Goal: Transaction & Acquisition: Purchase product/service

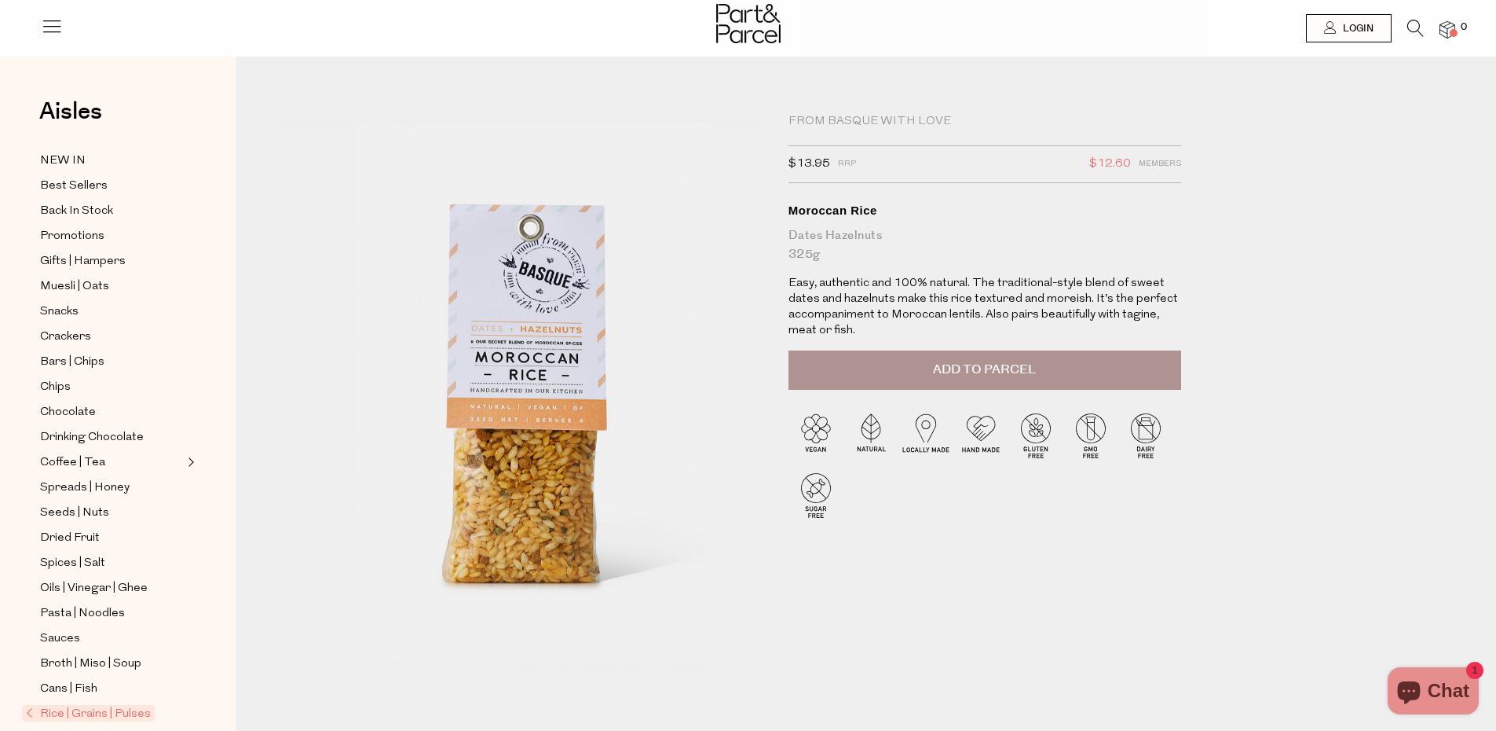
click at [1442, 31] on img at bounding box center [1448, 30] width 16 height 18
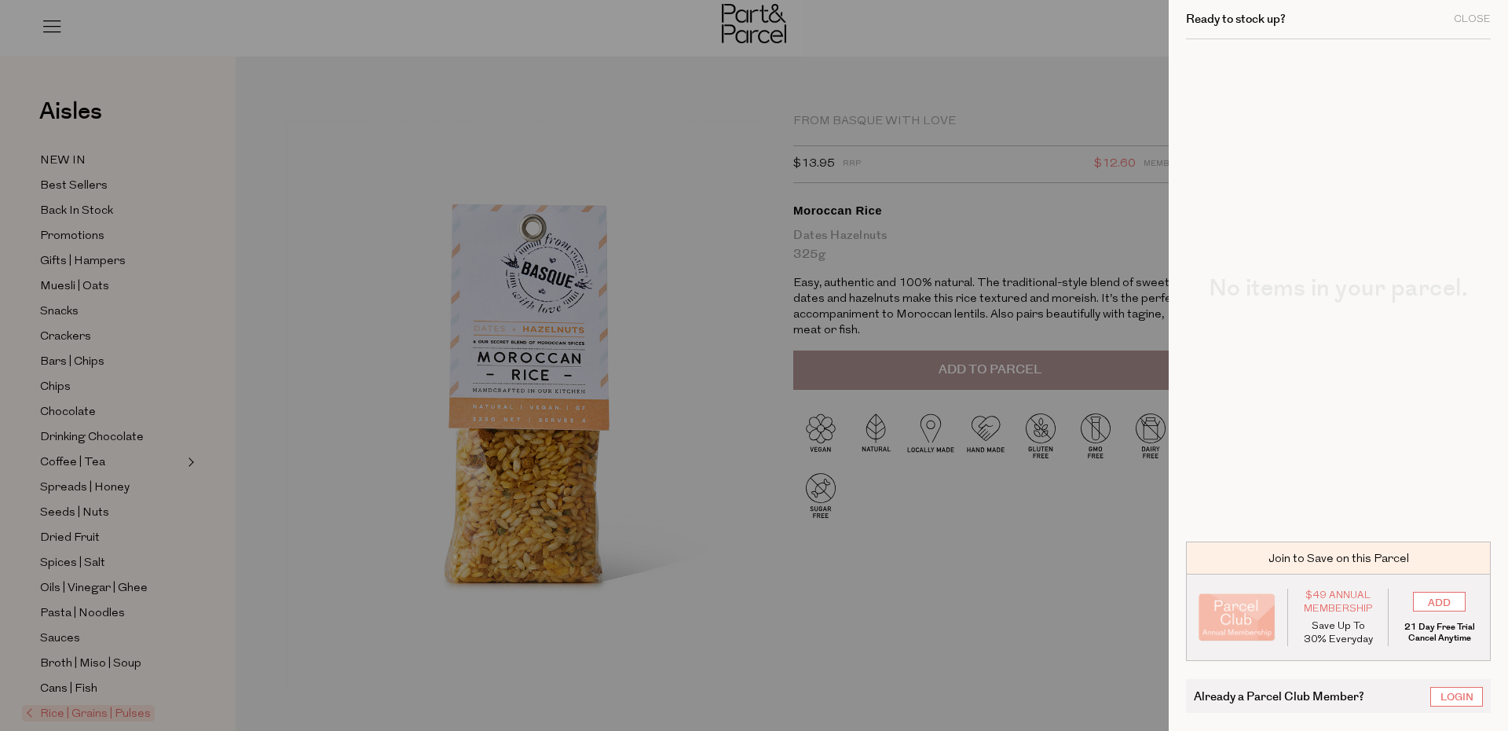
click at [992, 606] on div at bounding box center [754, 365] width 1508 height 731
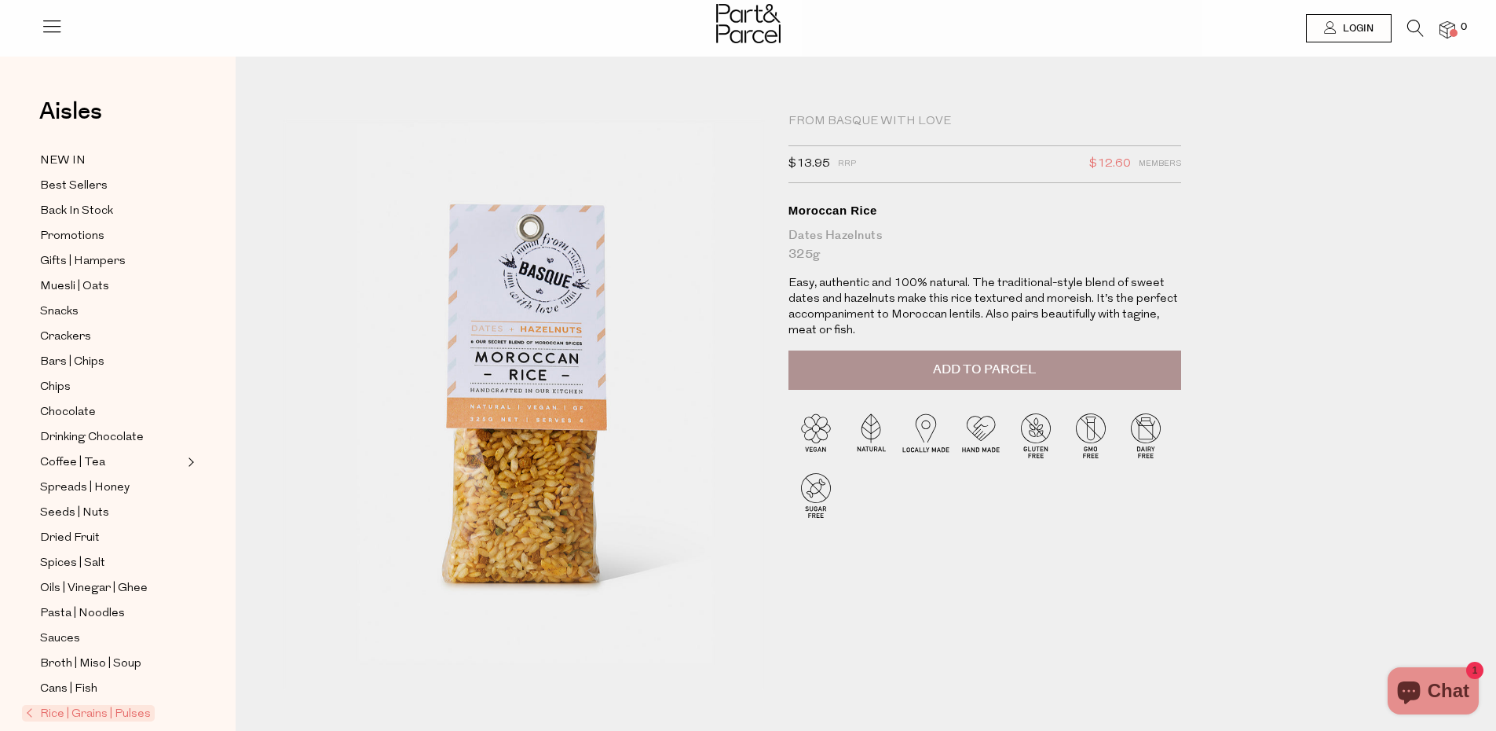
click at [1448, 38] on li "0" at bounding box center [1439, 30] width 31 height 21
click at [1448, 38] on img at bounding box center [1448, 30] width 16 height 18
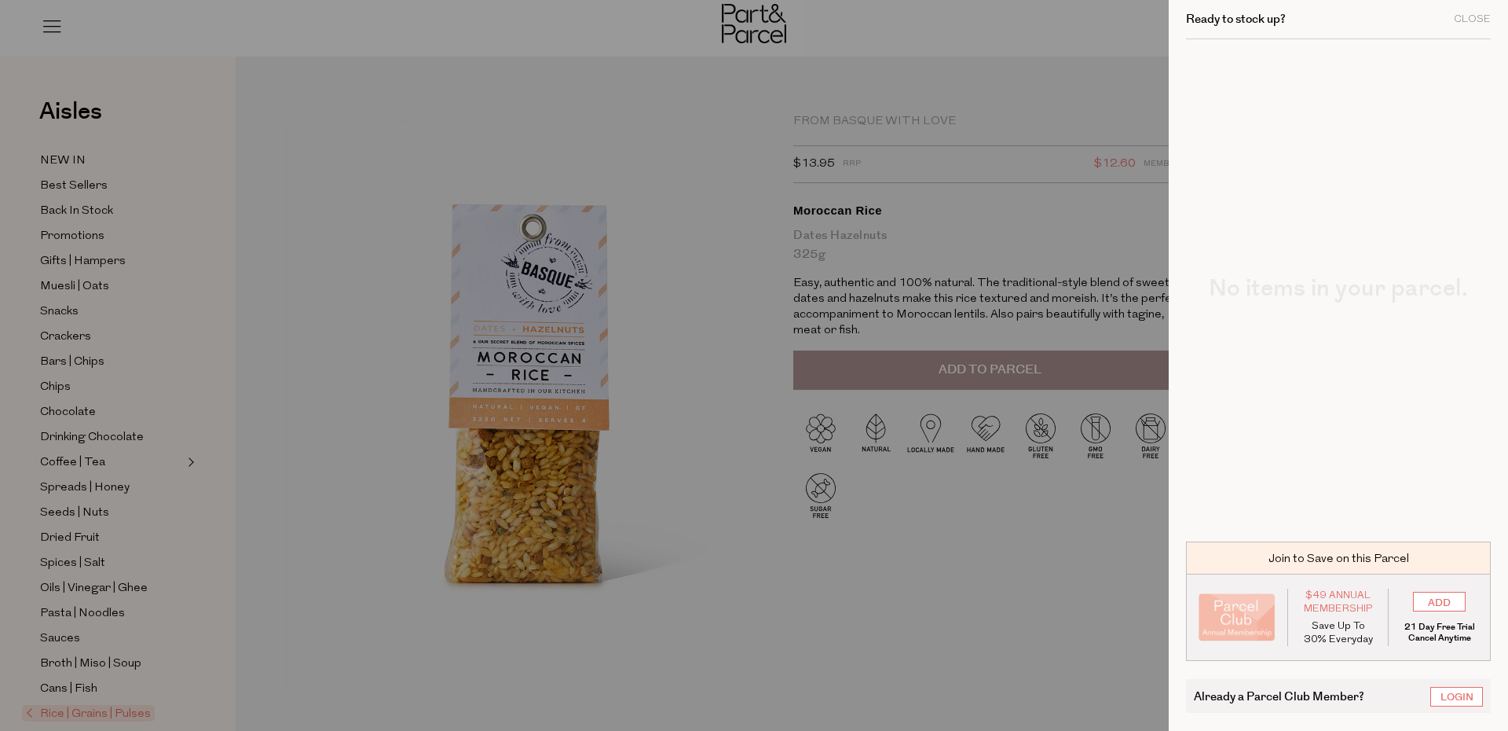
click at [1115, 600] on div at bounding box center [754, 365] width 1508 height 731
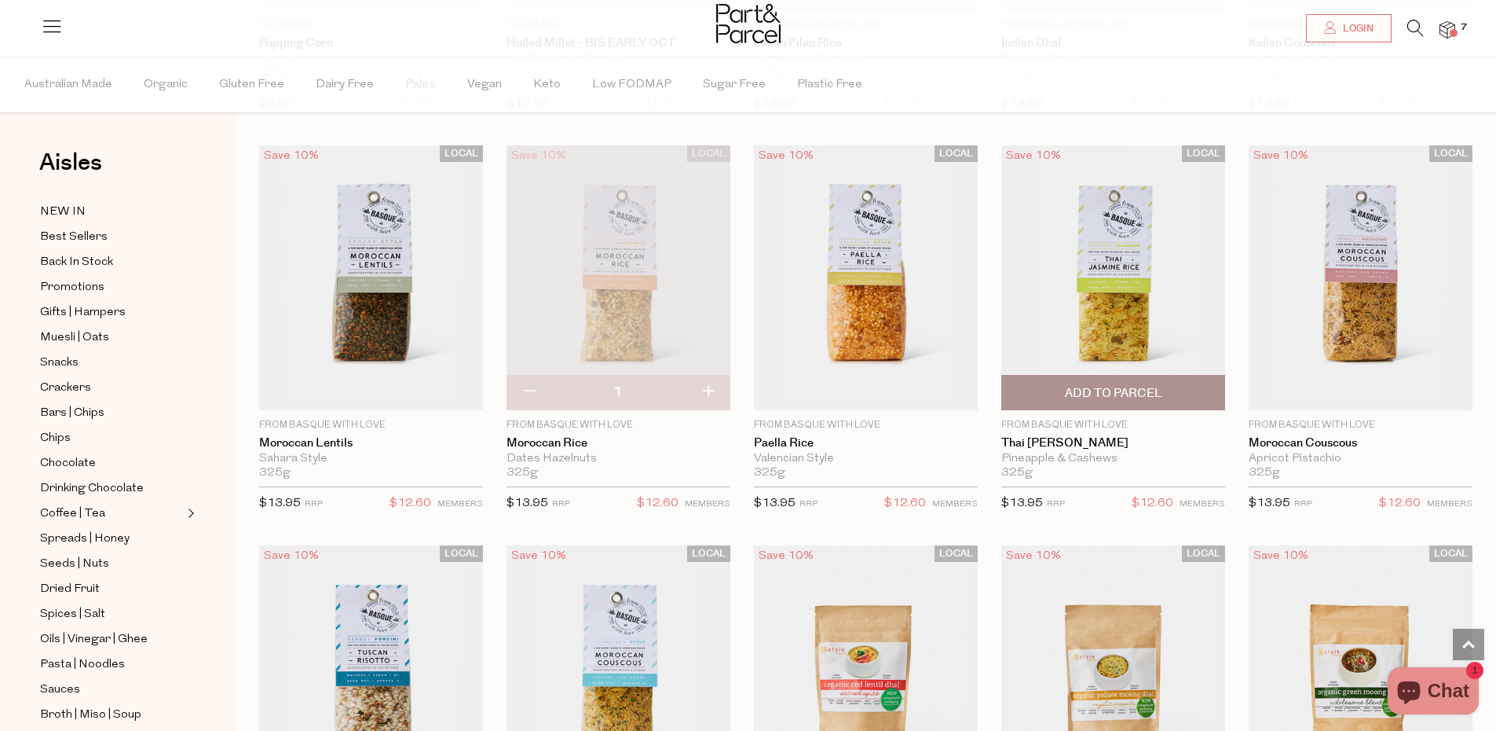
click at [1141, 306] on img at bounding box center [1114, 277] width 224 height 264
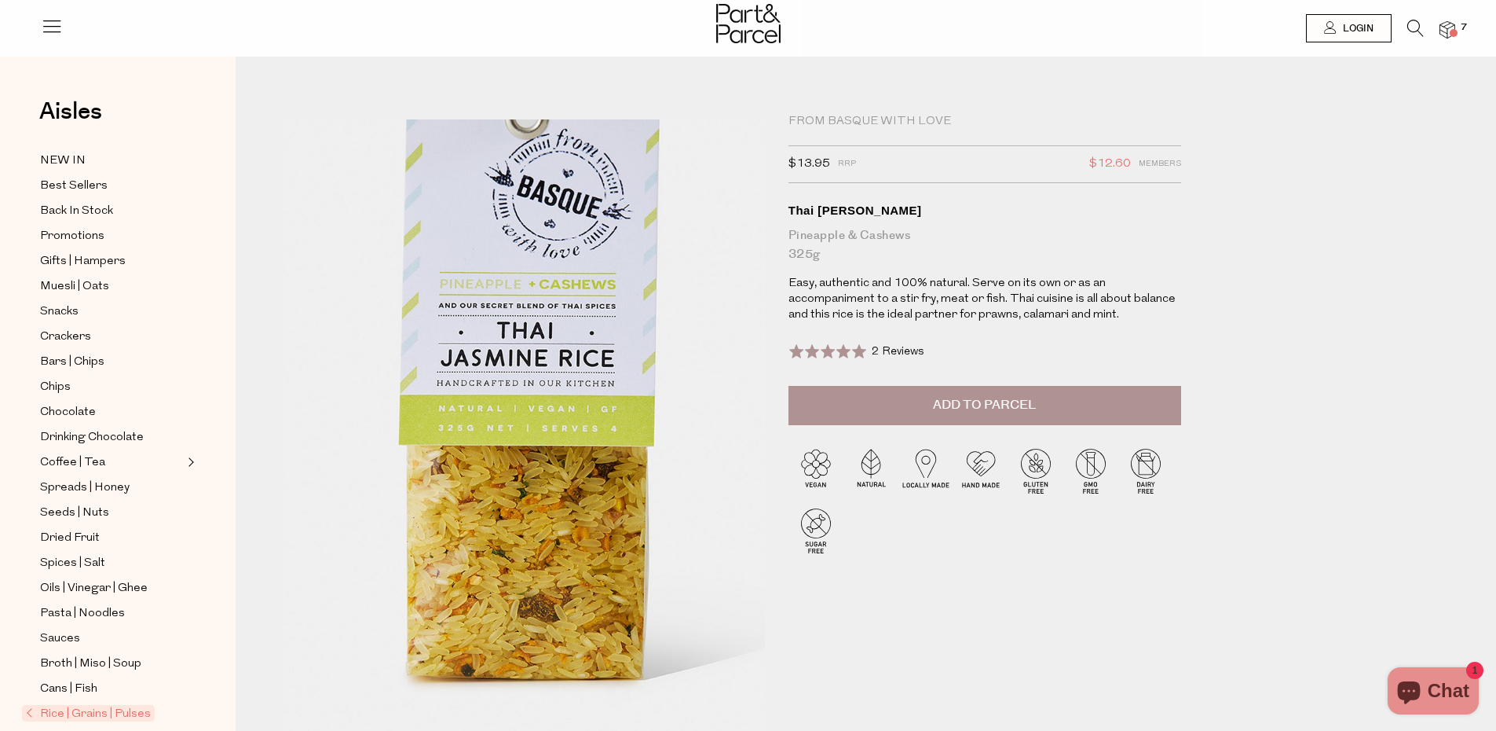
click at [522, 521] on img at bounding box center [524, 395] width 771 height 910
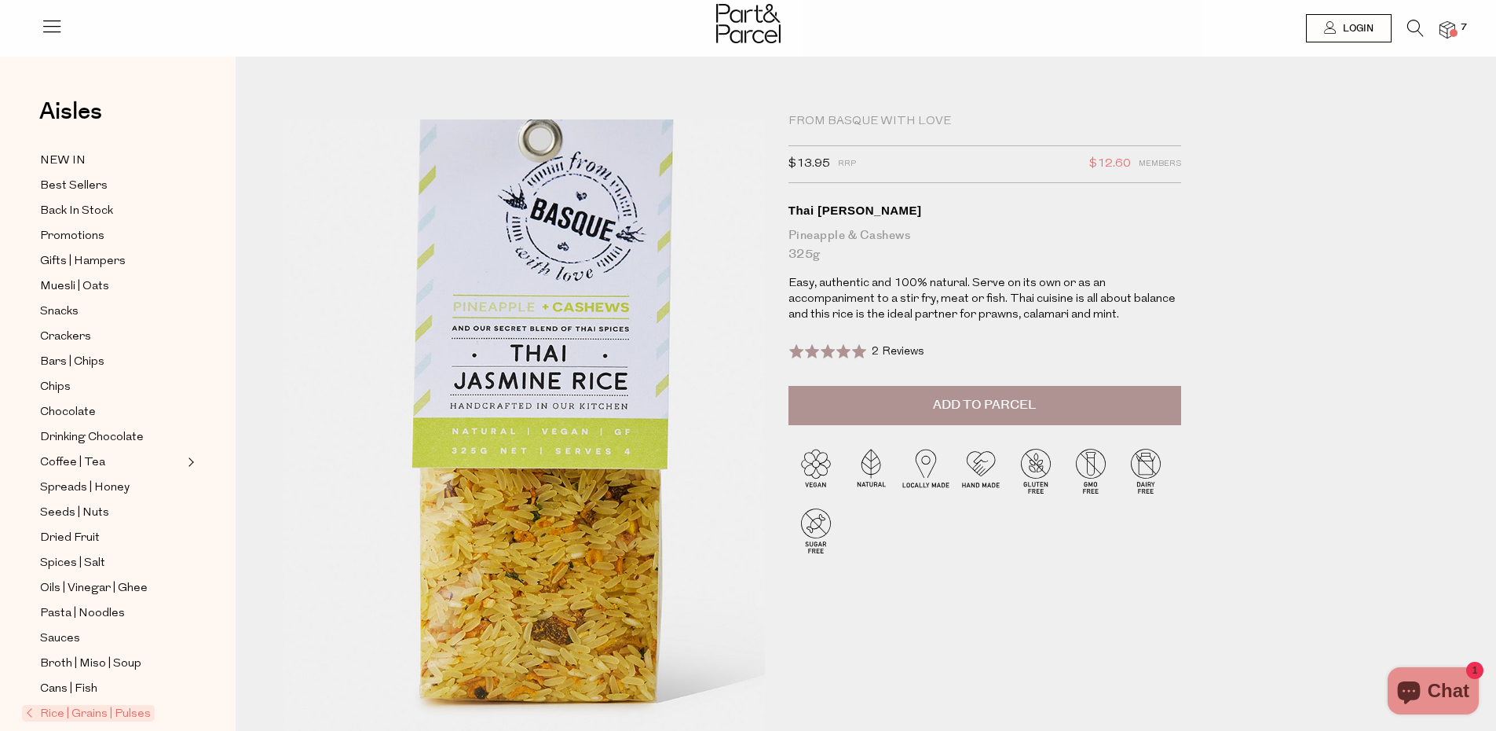
click at [500, 470] on img at bounding box center [537, 417] width 771 height 910
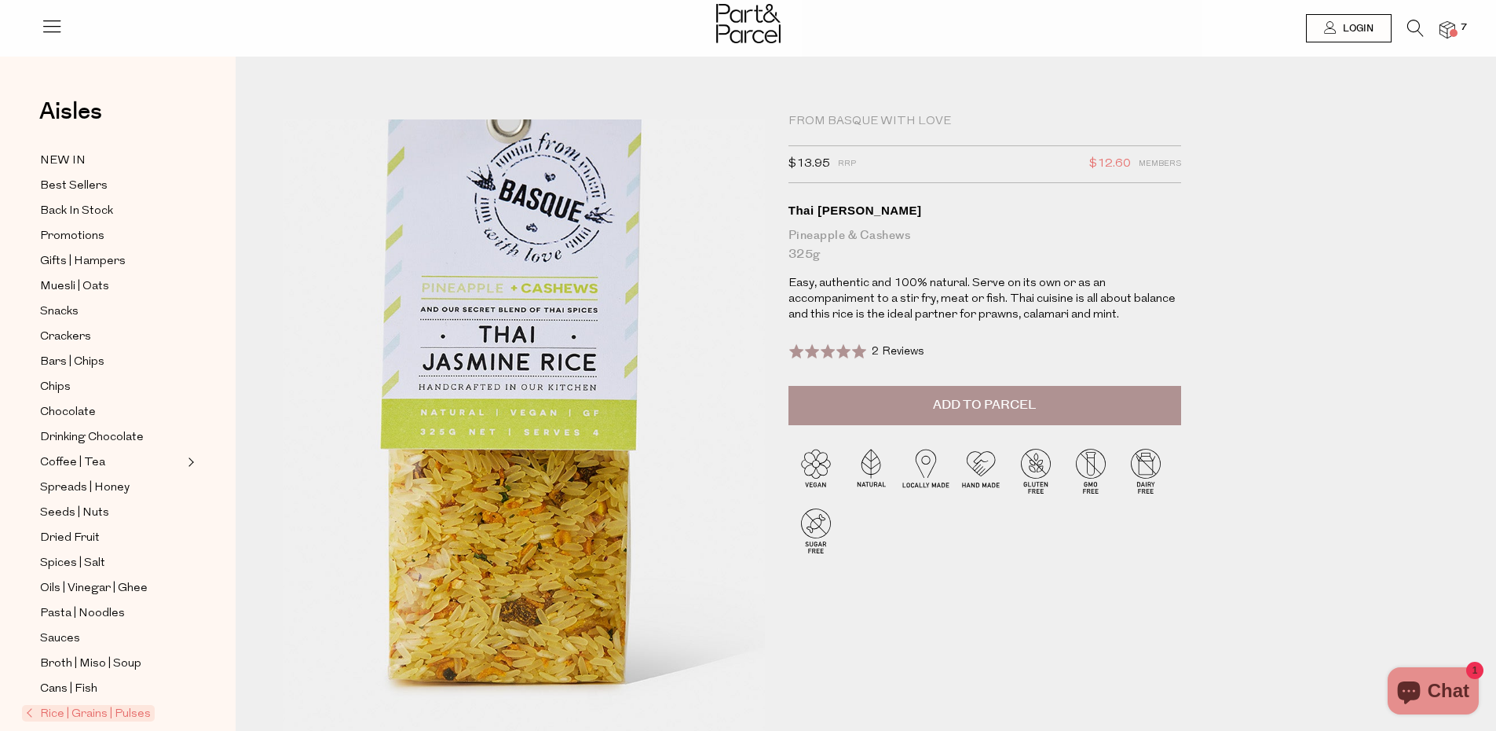
drag, startPoint x: 475, startPoint y: 357, endPoint x: 552, endPoint y: 510, distance: 170.7
click at [552, 510] on img at bounding box center [506, 398] width 771 height 910
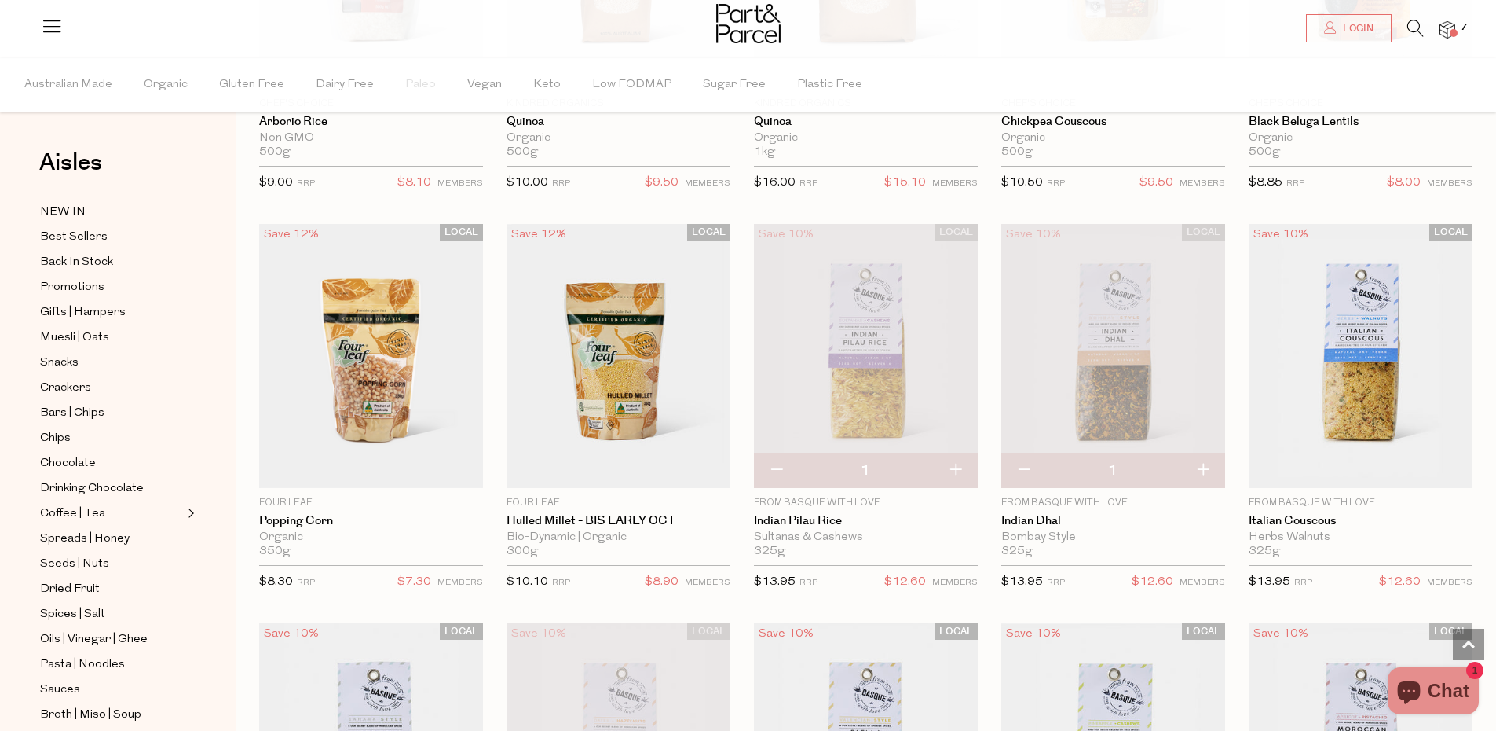
scroll to position [1683, 0]
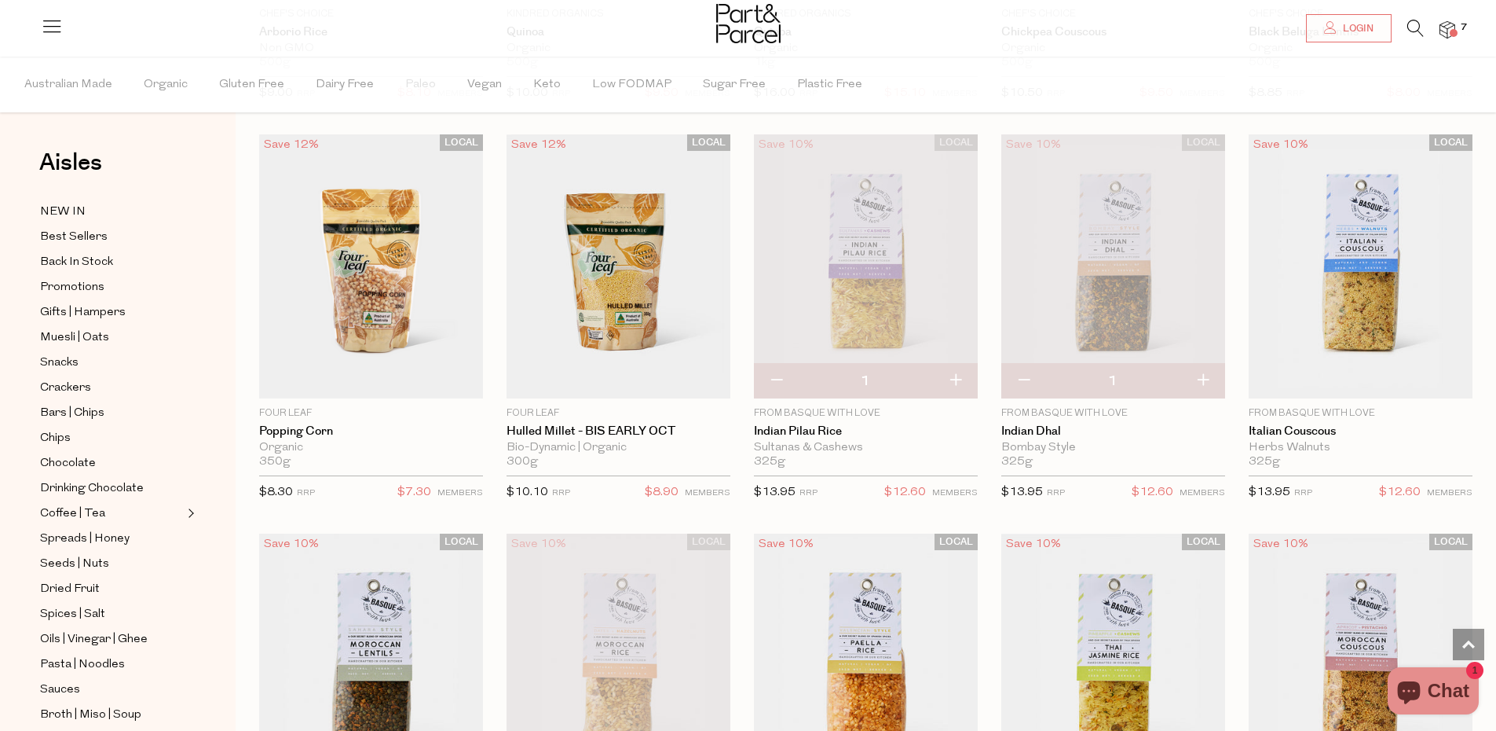
click at [1087, 230] on img at bounding box center [1114, 266] width 224 height 264
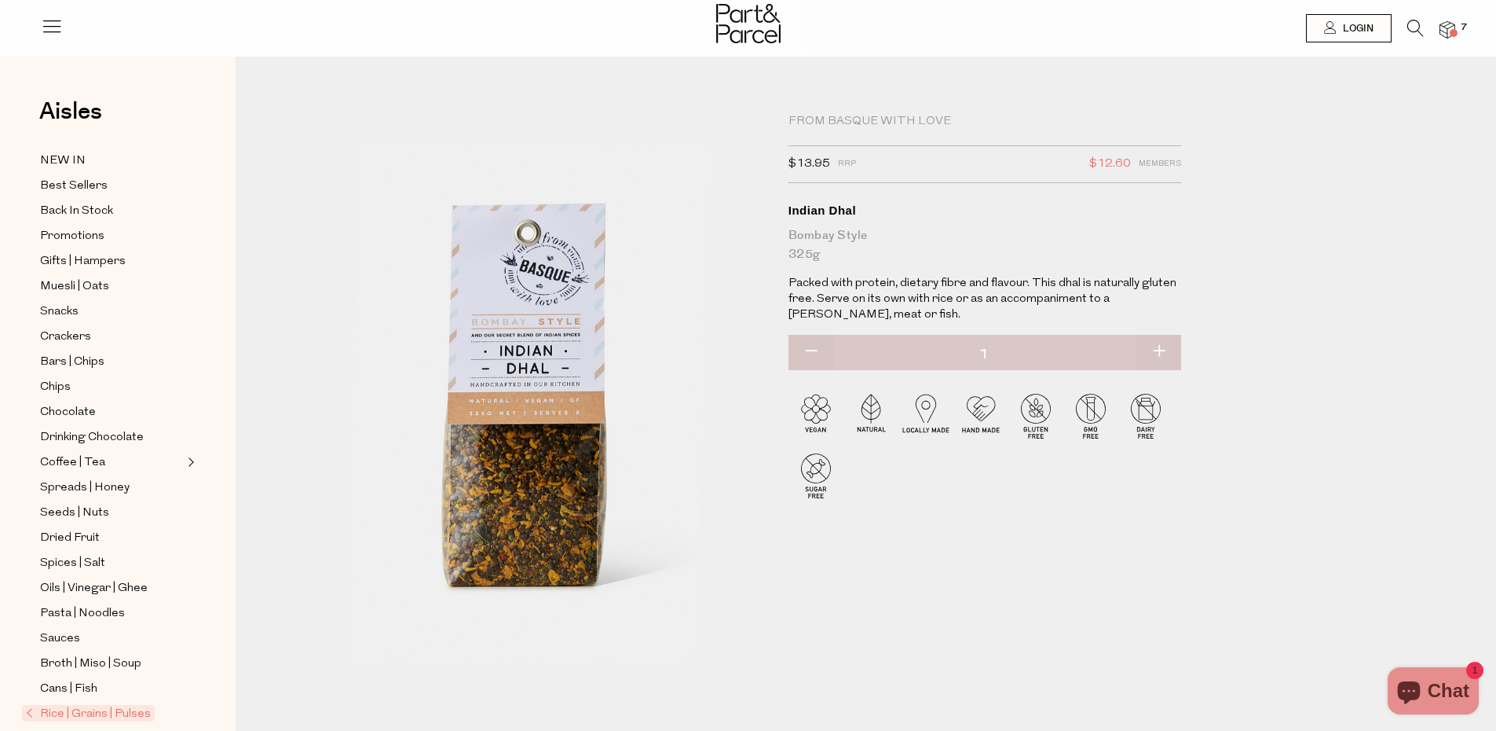
click at [1445, 26] on img at bounding box center [1448, 30] width 16 height 18
click at [1445, 28] on img at bounding box center [1448, 30] width 16 height 18
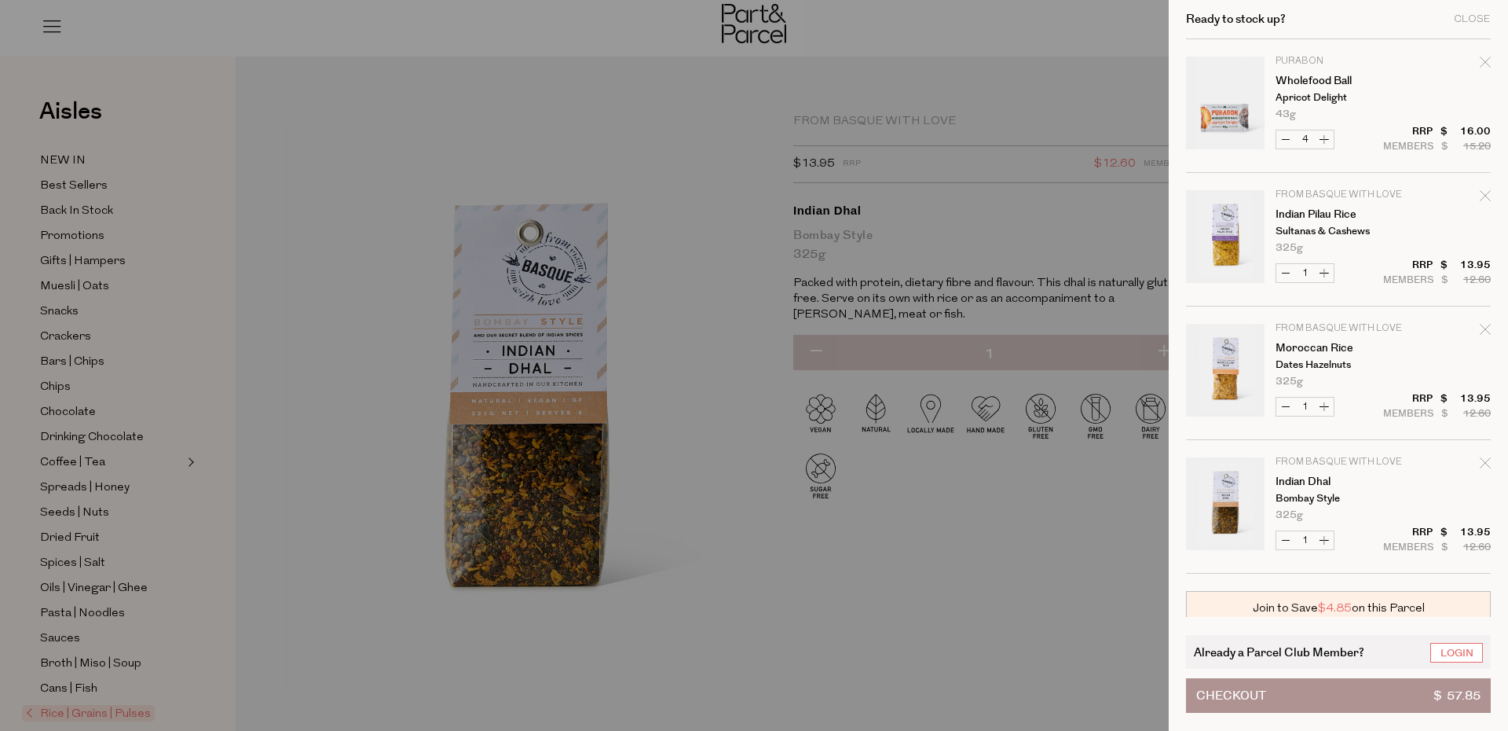
click at [965, 479] on div at bounding box center [754, 365] width 1508 height 731
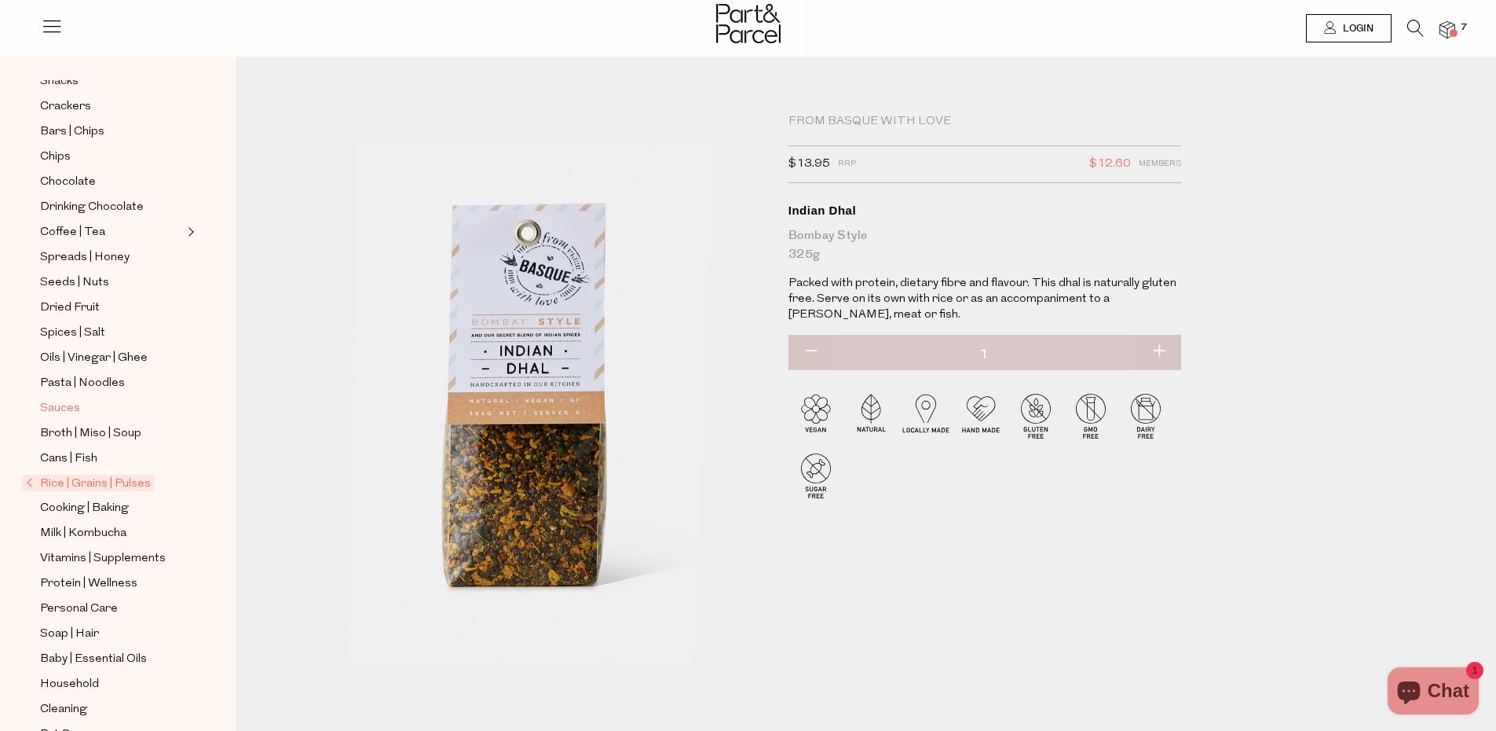
scroll to position [294, 0]
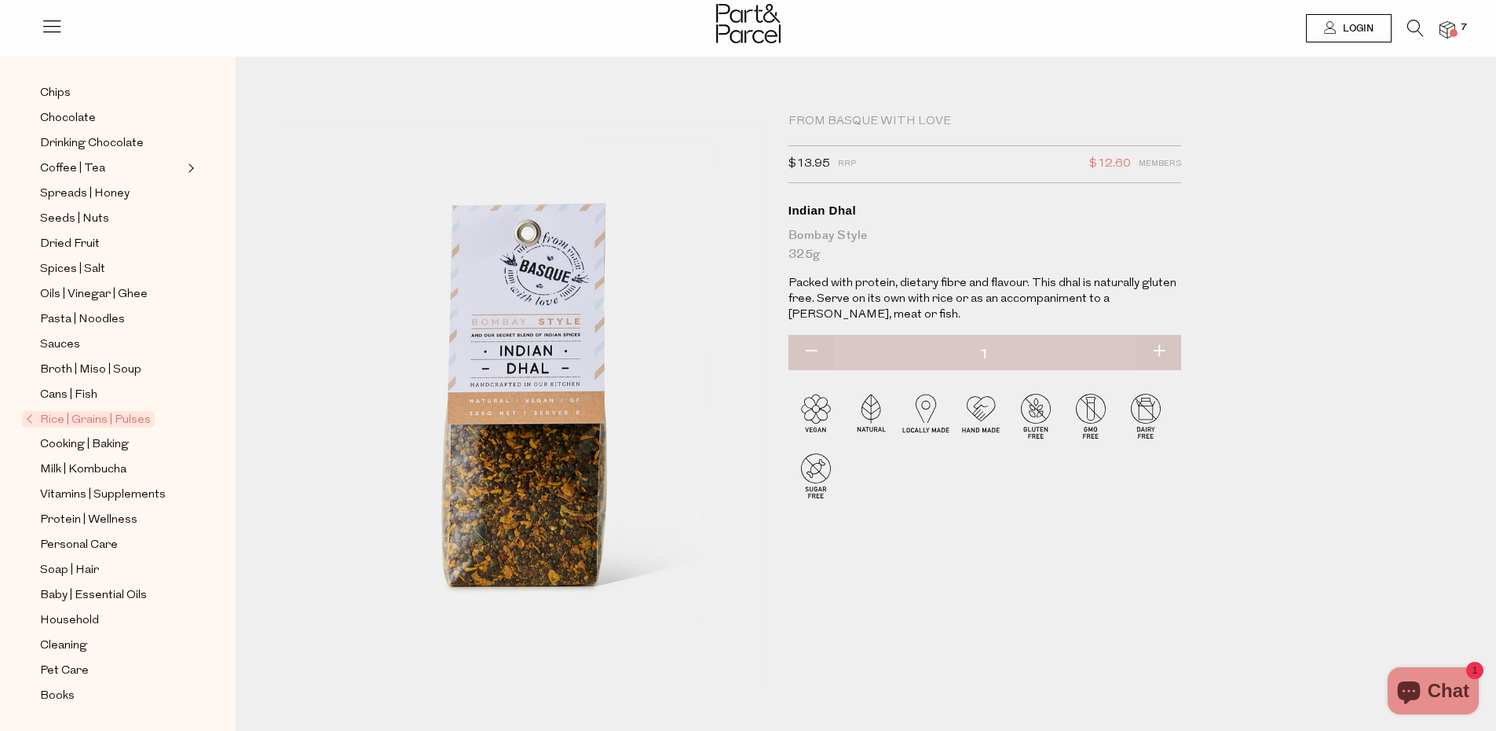
click at [86, 421] on span "Rice | Grains | Pulses" at bounding box center [88, 419] width 133 height 16
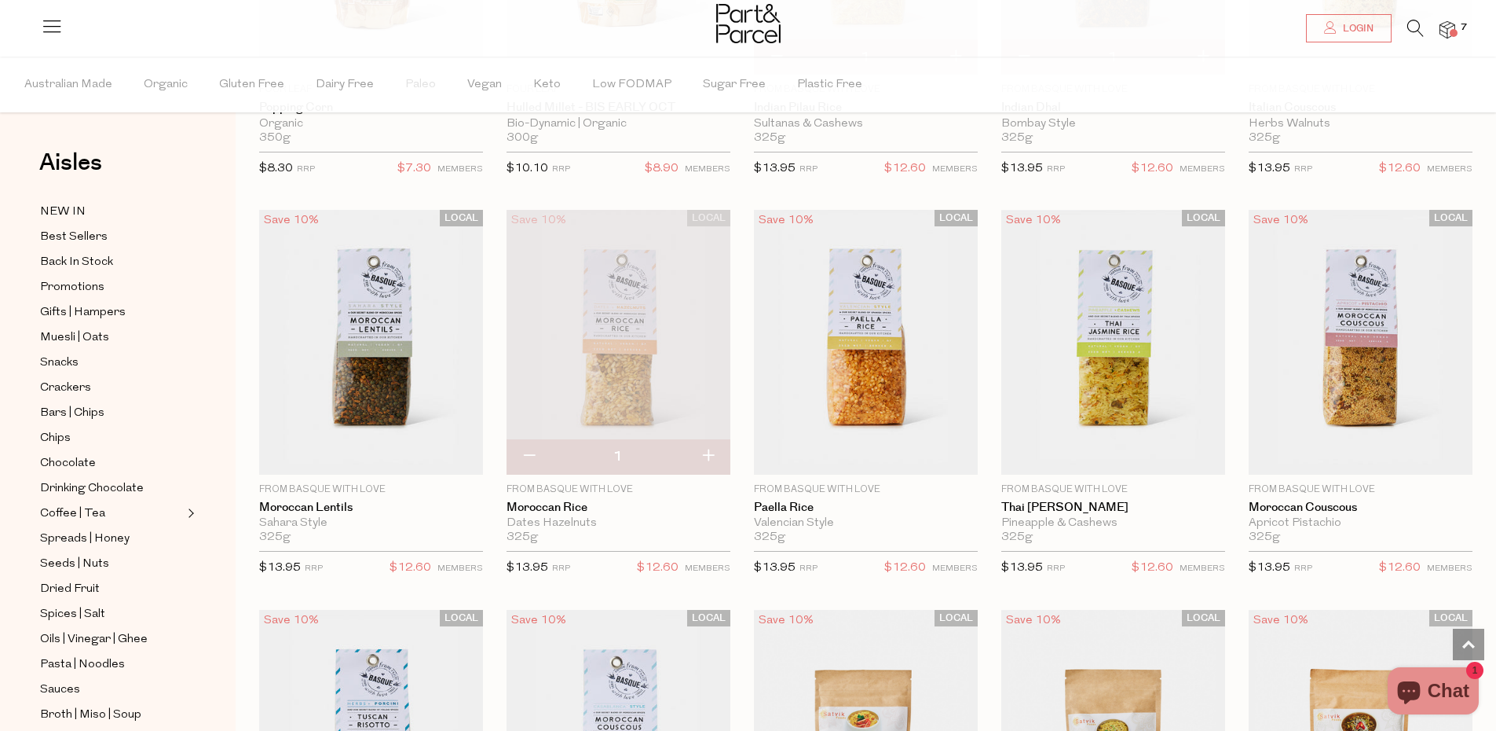
scroll to position [2015, 0]
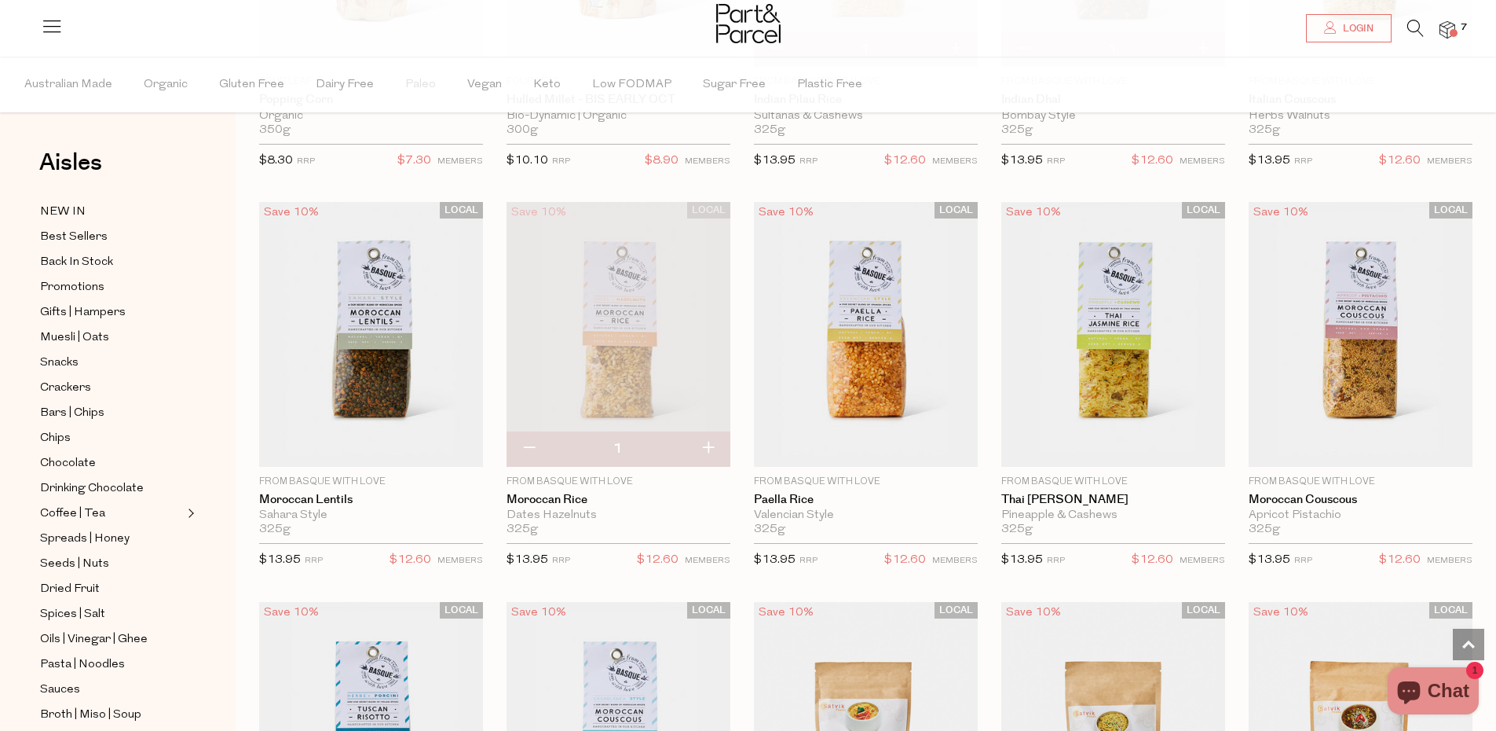
click at [1456, 31] on span at bounding box center [1454, 33] width 8 height 8
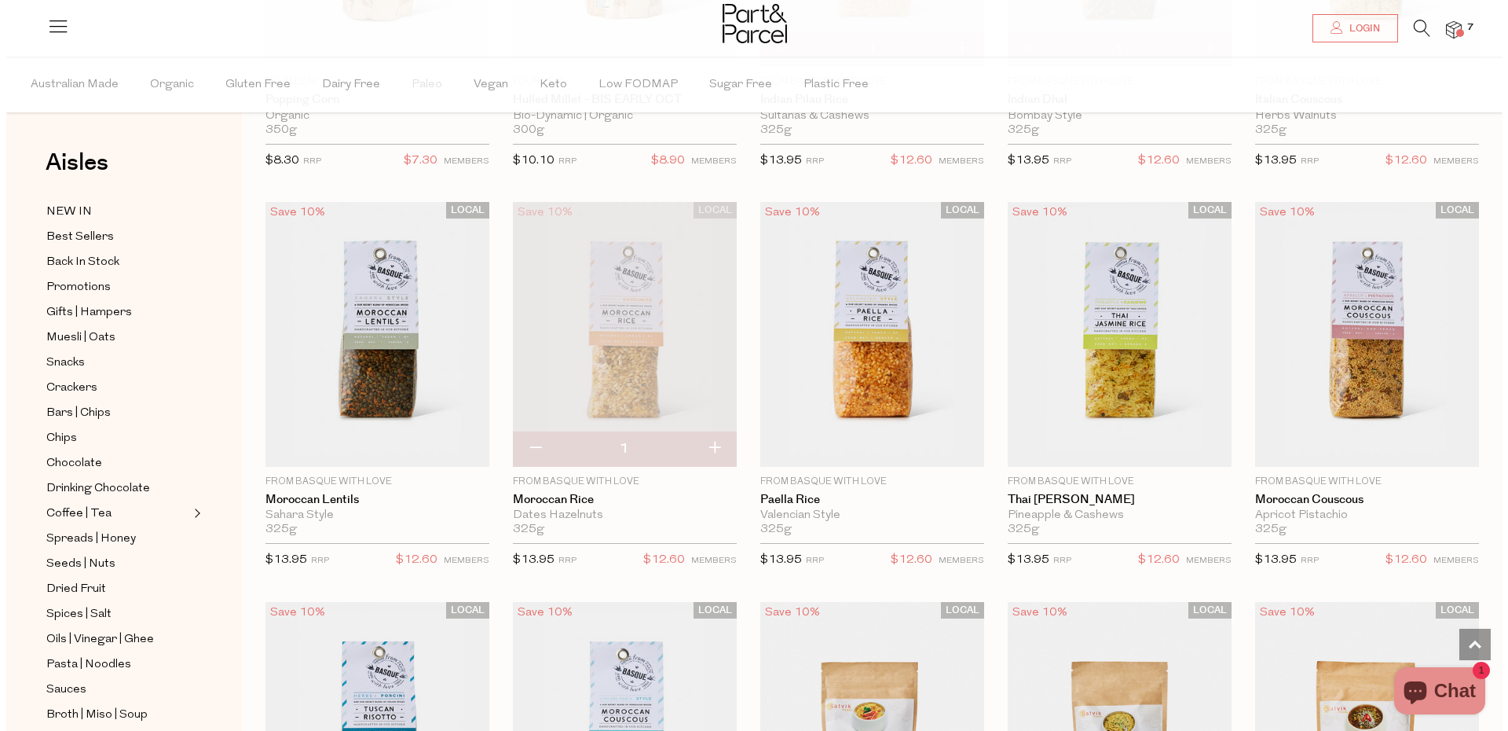
scroll to position [2026, 0]
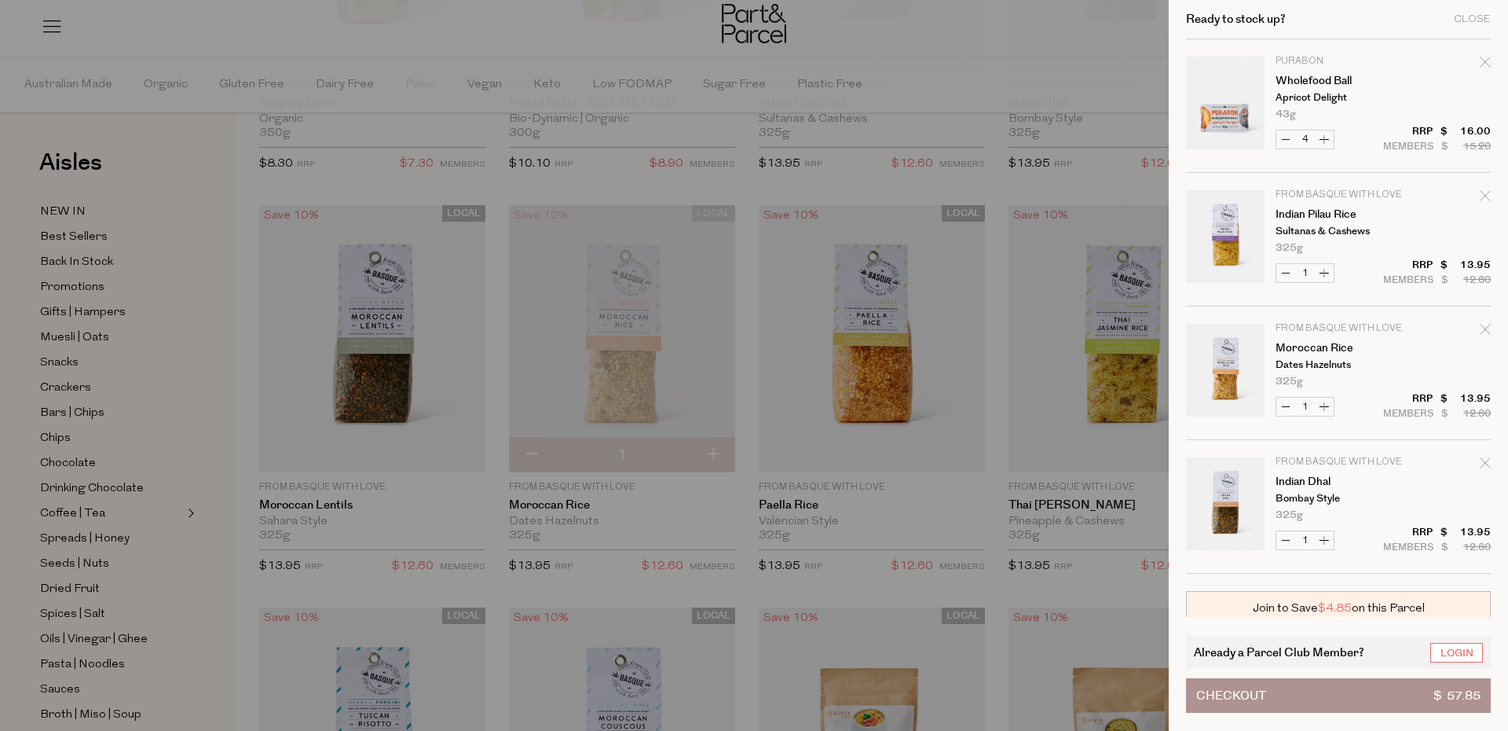
drag, startPoint x: 1456, startPoint y: 31, endPoint x: 1338, endPoint y: 313, distance: 305.9
click at [1338, 313] on div "Ready to stock up? Close Image Product Total Qty Purabon Wholefood Ball Apricot…" at bounding box center [1338, 365] width 339 height 731
click at [1145, 482] on div at bounding box center [754, 365] width 1508 height 731
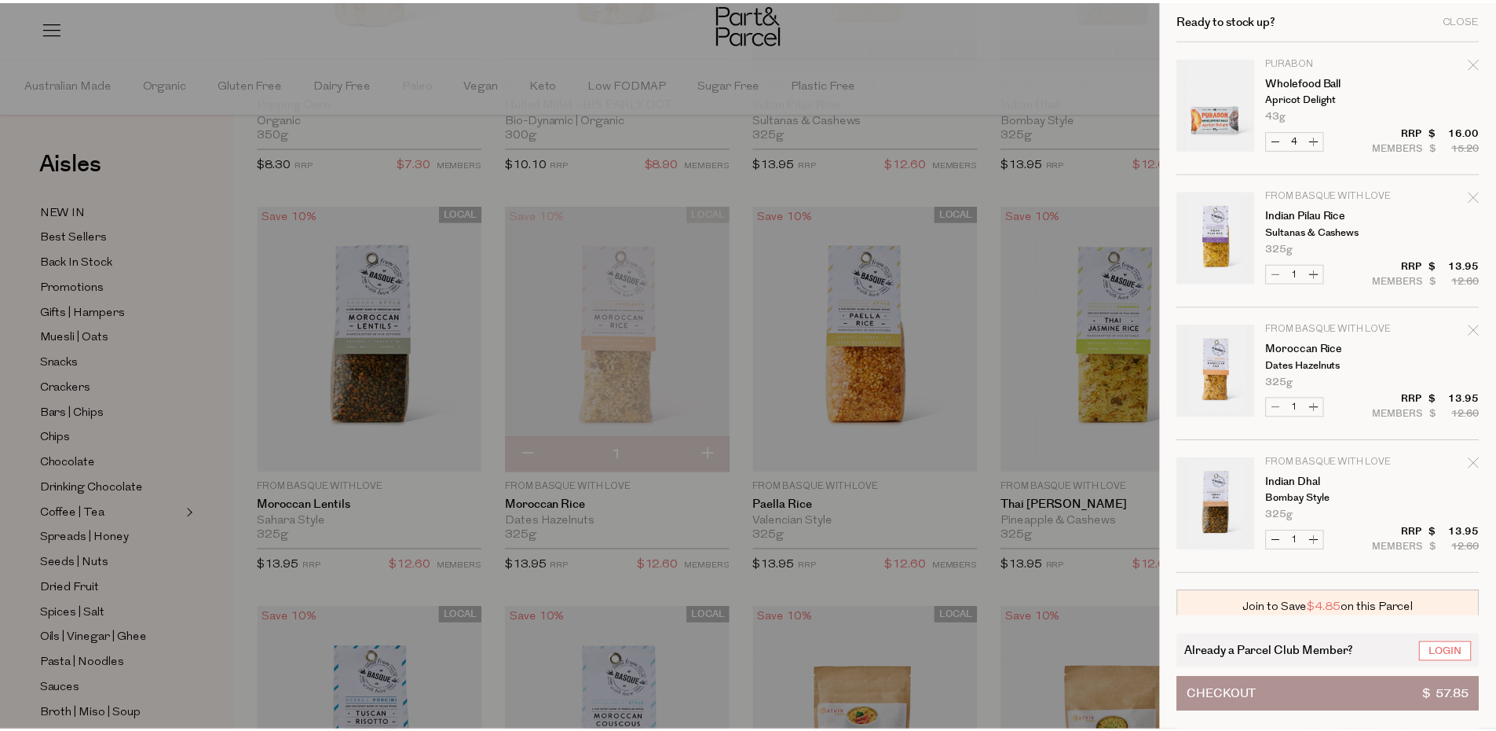
scroll to position [2015, 0]
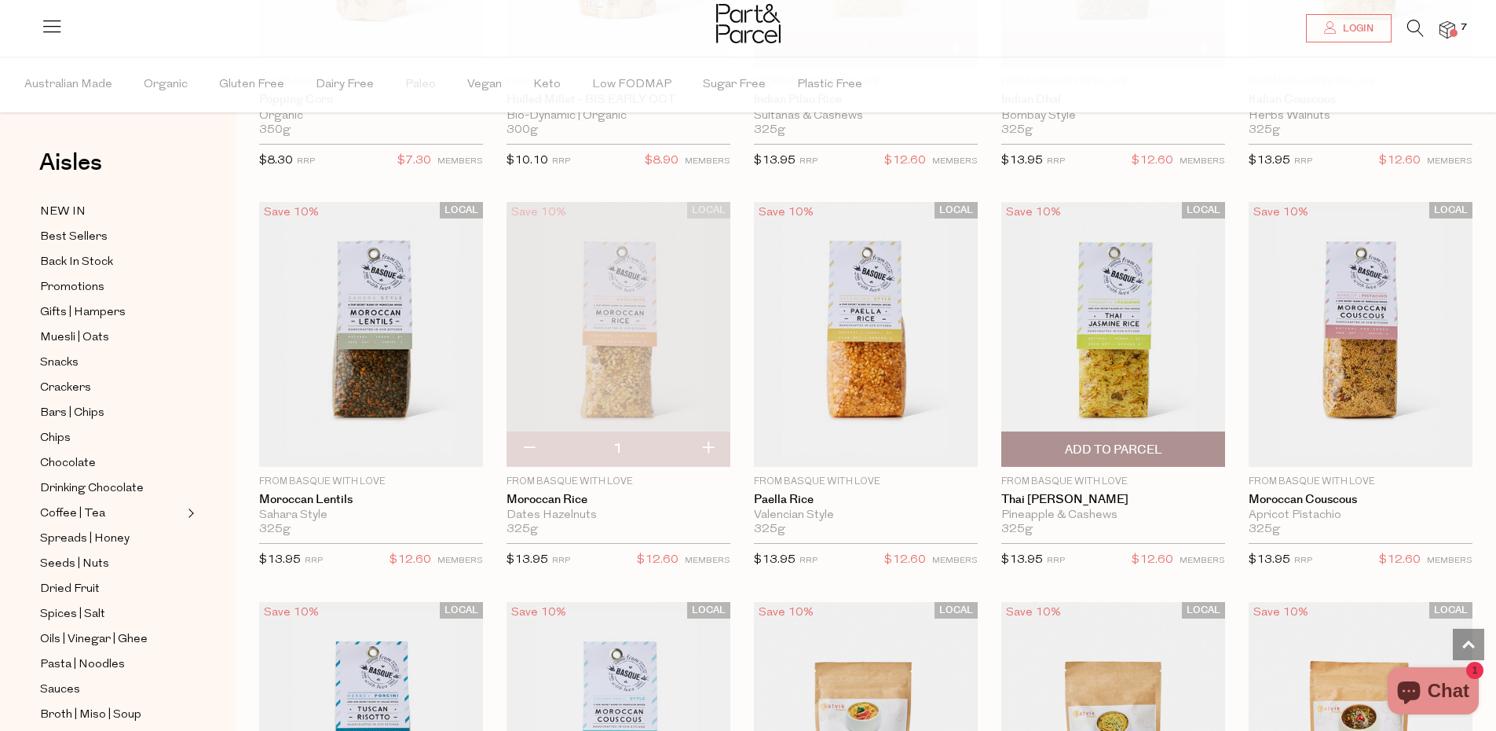
click at [1118, 386] on img at bounding box center [1114, 334] width 224 height 264
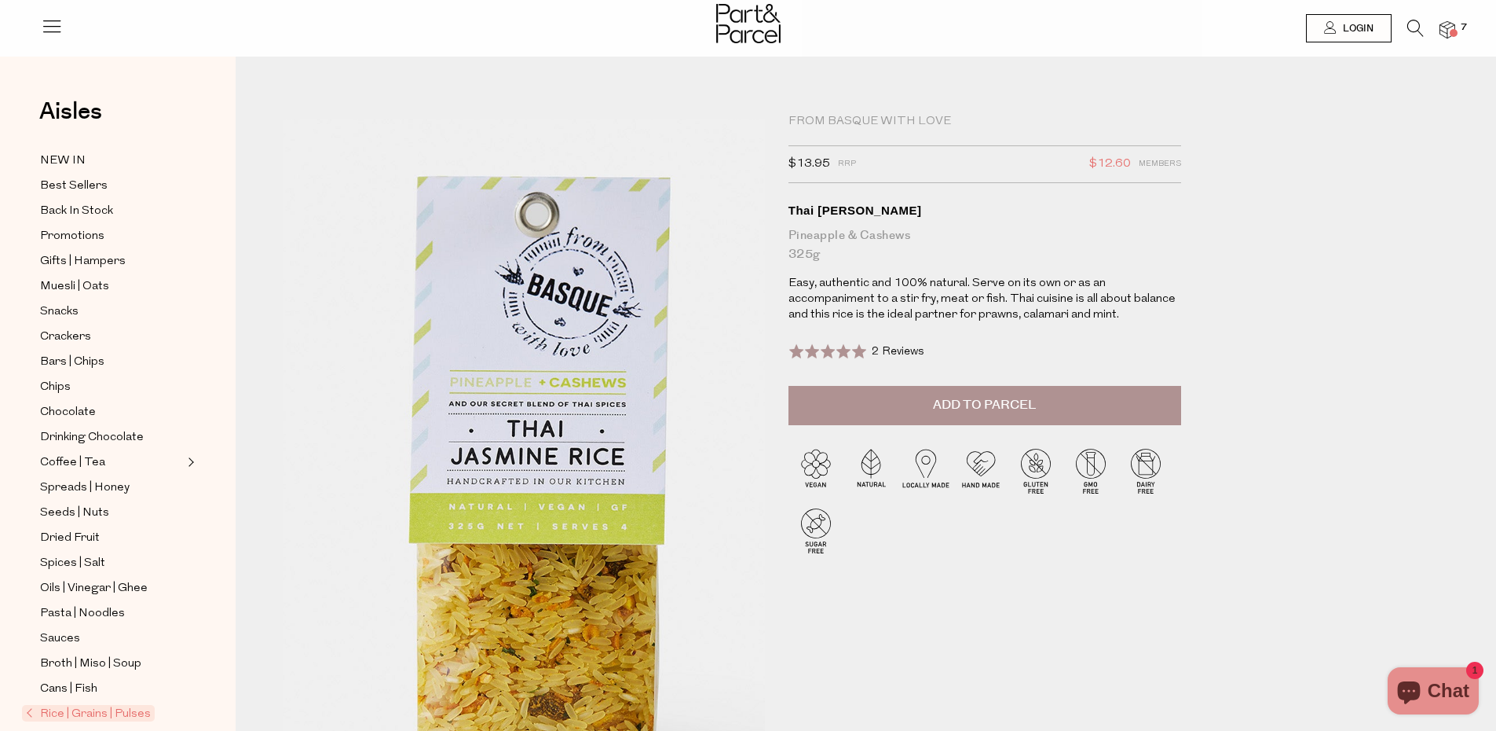
drag, startPoint x: 490, startPoint y: 339, endPoint x: 505, endPoint y: 301, distance: 41.3
click at [505, 301] on img at bounding box center [534, 493] width 771 height 910
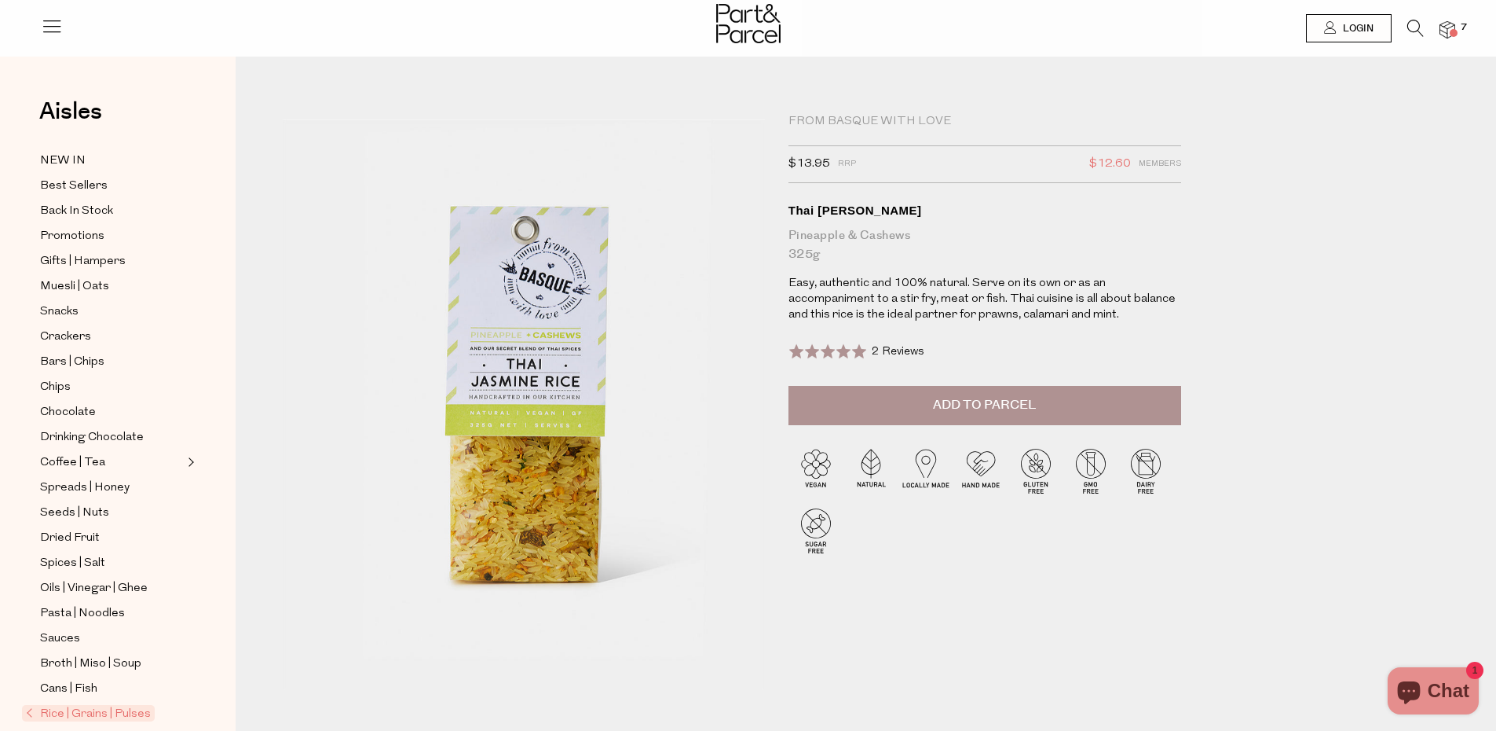
click at [1097, 420] on button "Add to Parcel" at bounding box center [985, 405] width 393 height 39
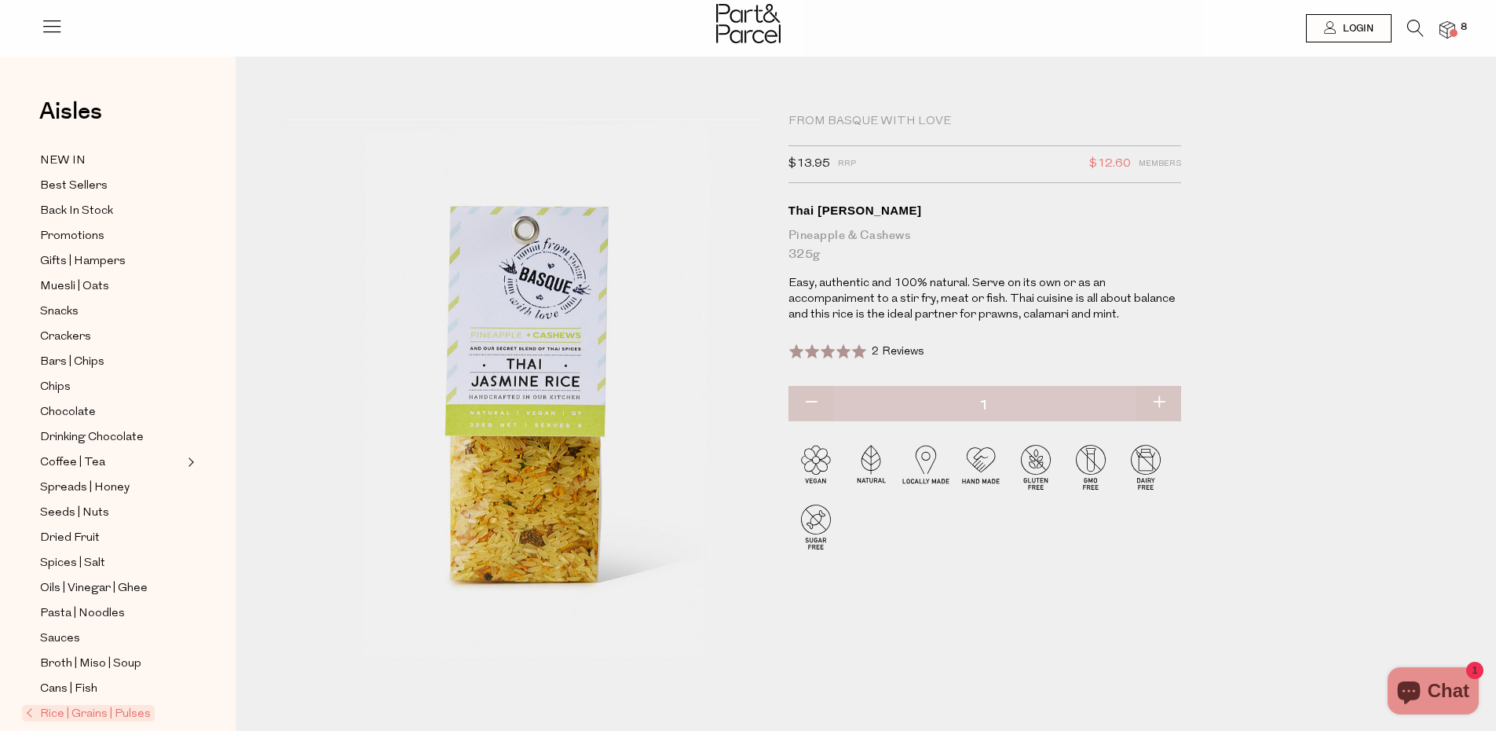
click at [1443, 27] on img at bounding box center [1448, 30] width 16 height 18
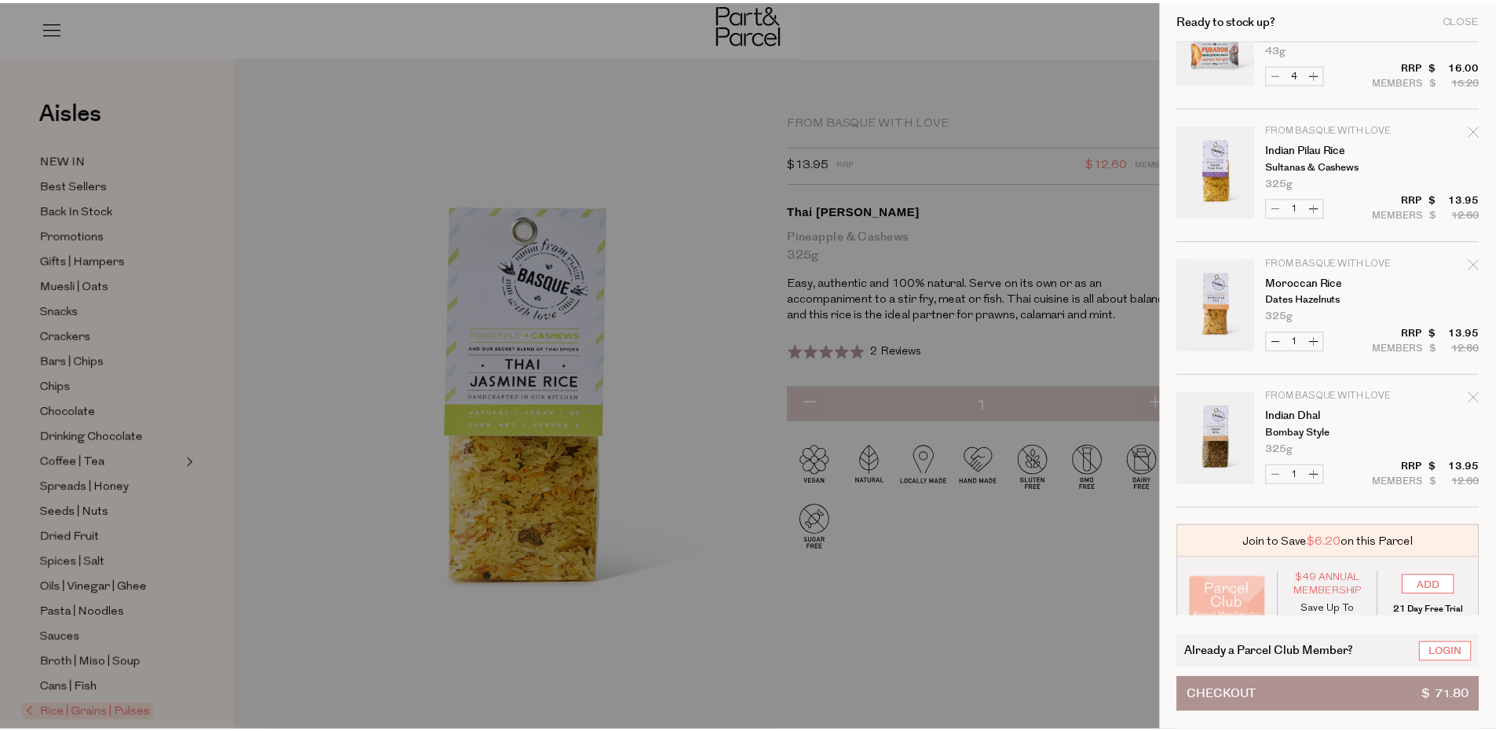
scroll to position [227, 0]
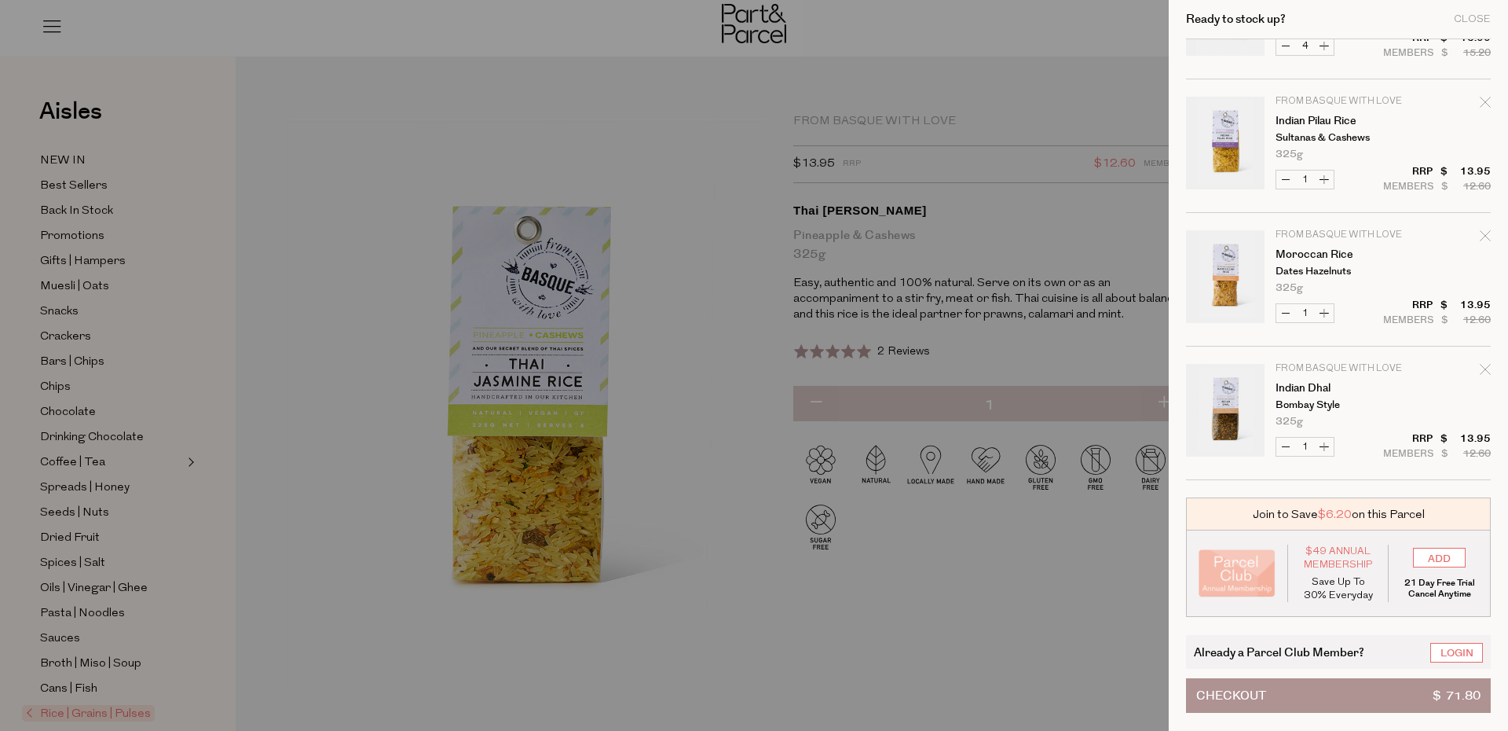
click at [918, 567] on div at bounding box center [754, 365] width 1508 height 731
